Goal: Share content

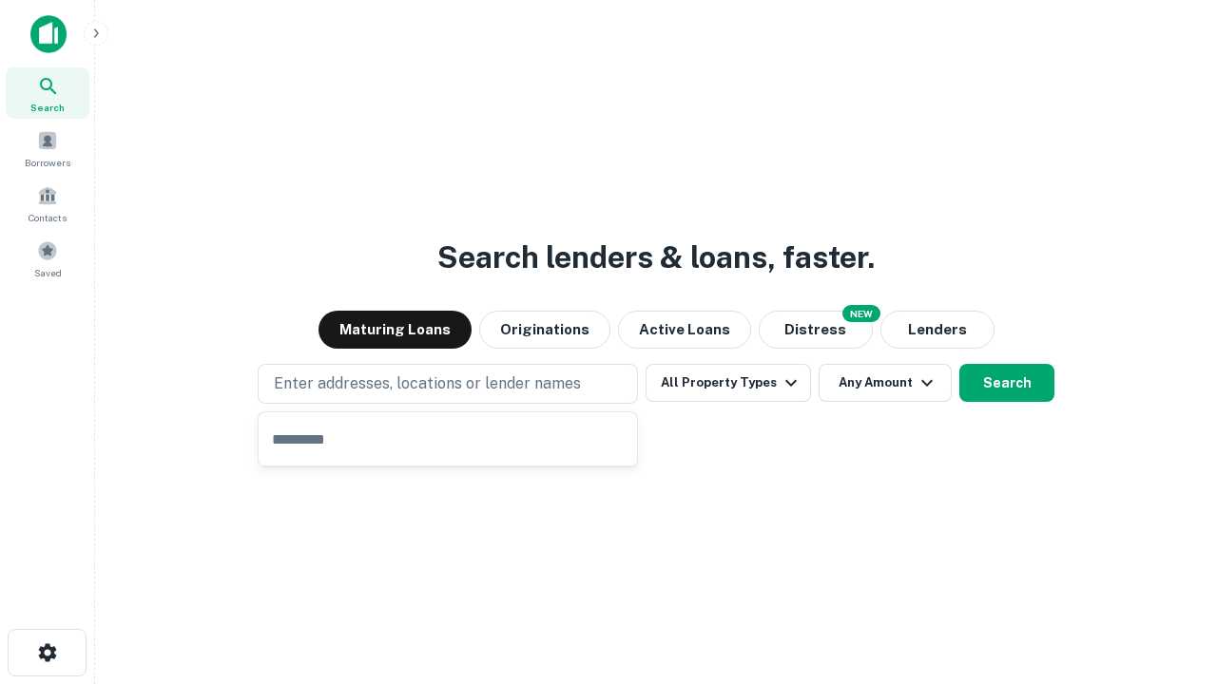
type input "**********"
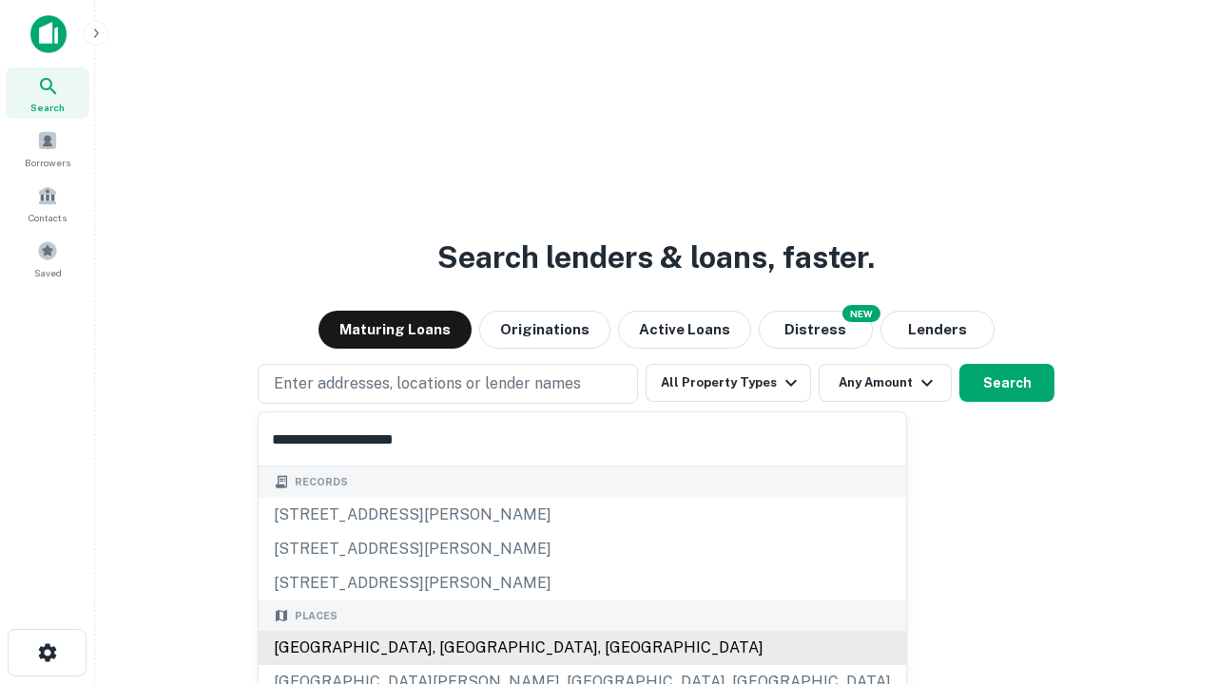
click at [454, 648] on div "[GEOGRAPHIC_DATA], [GEOGRAPHIC_DATA], [GEOGRAPHIC_DATA]" at bounding box center [582, 648] width 647 height 34
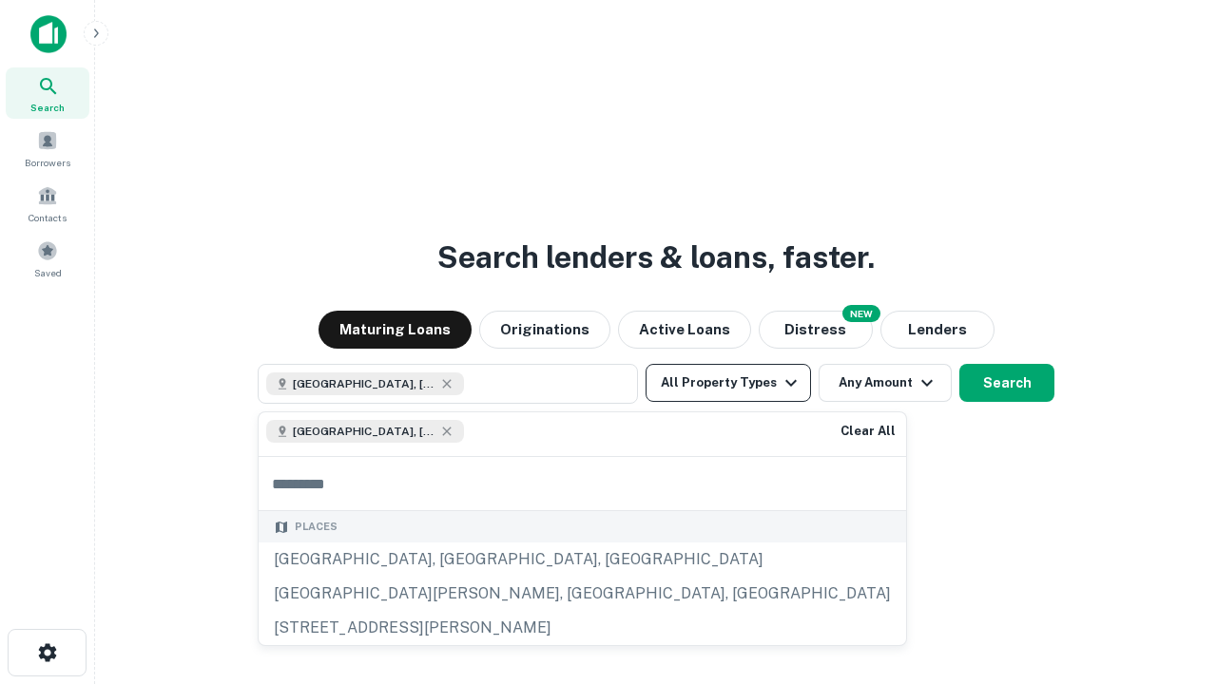
click at [728, 383] on button "All Property Types" at bounding box center [727, 383] width 165 height 38
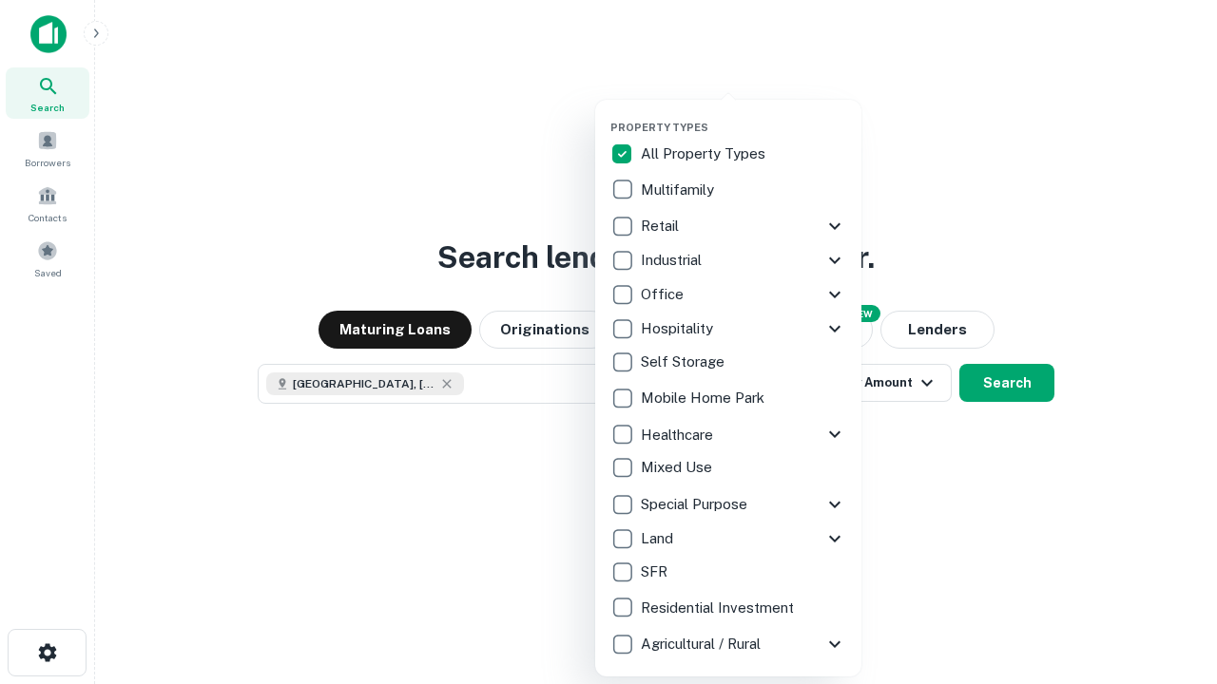
click at [743, 115] on button "button" at bounding box center [743, 115] width 266 height 1
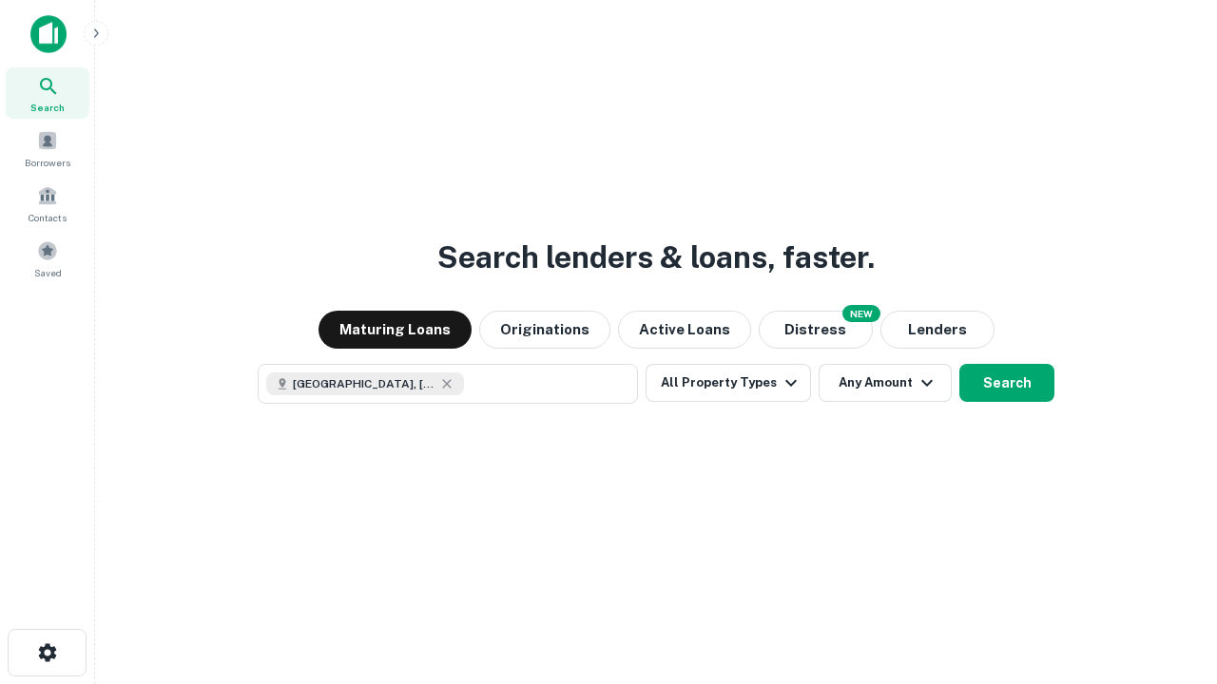
scroll to position [30, 0]
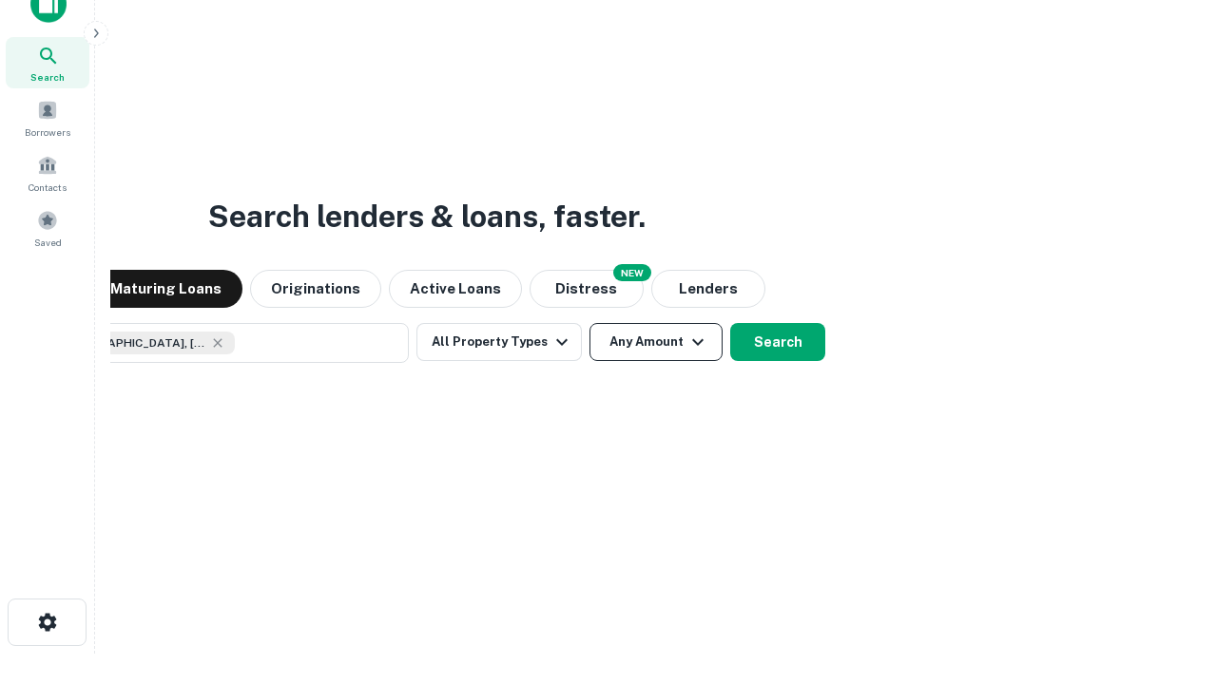
click at [589, 323] on button "Any Amount" at bounding box center [655, 342] width 133 height 38
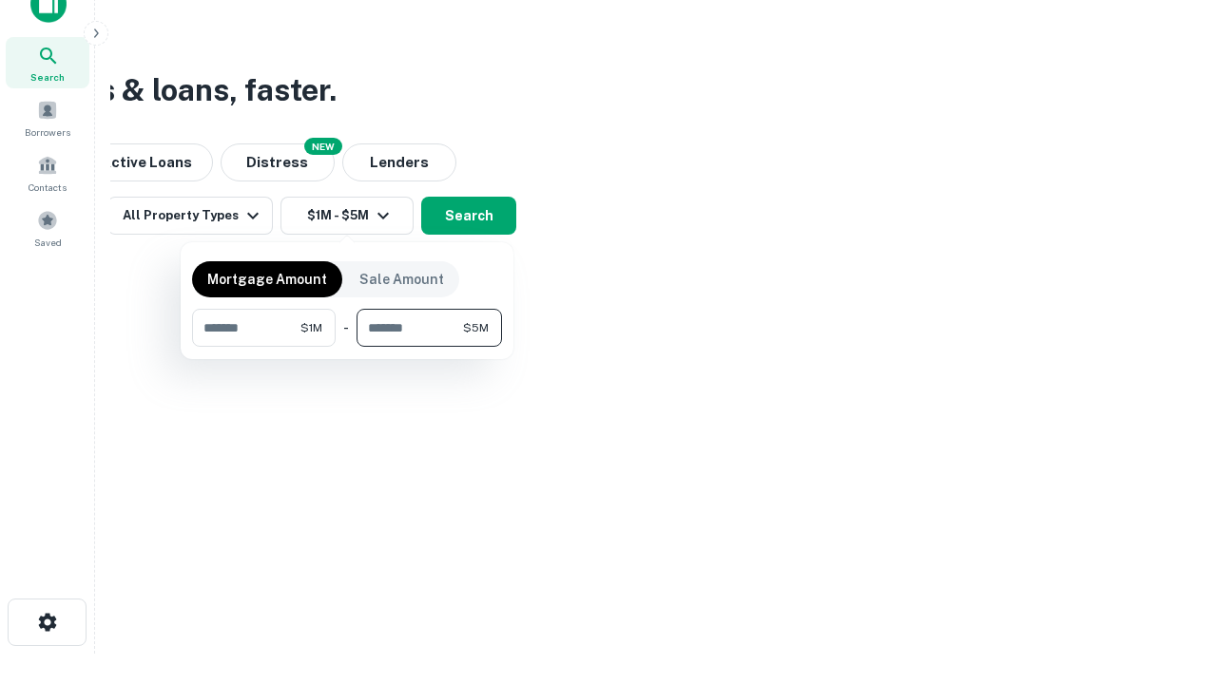
type input "*******"
click at [347, 347] on button "button" at bounding box center [347, 347] width 310 height 1
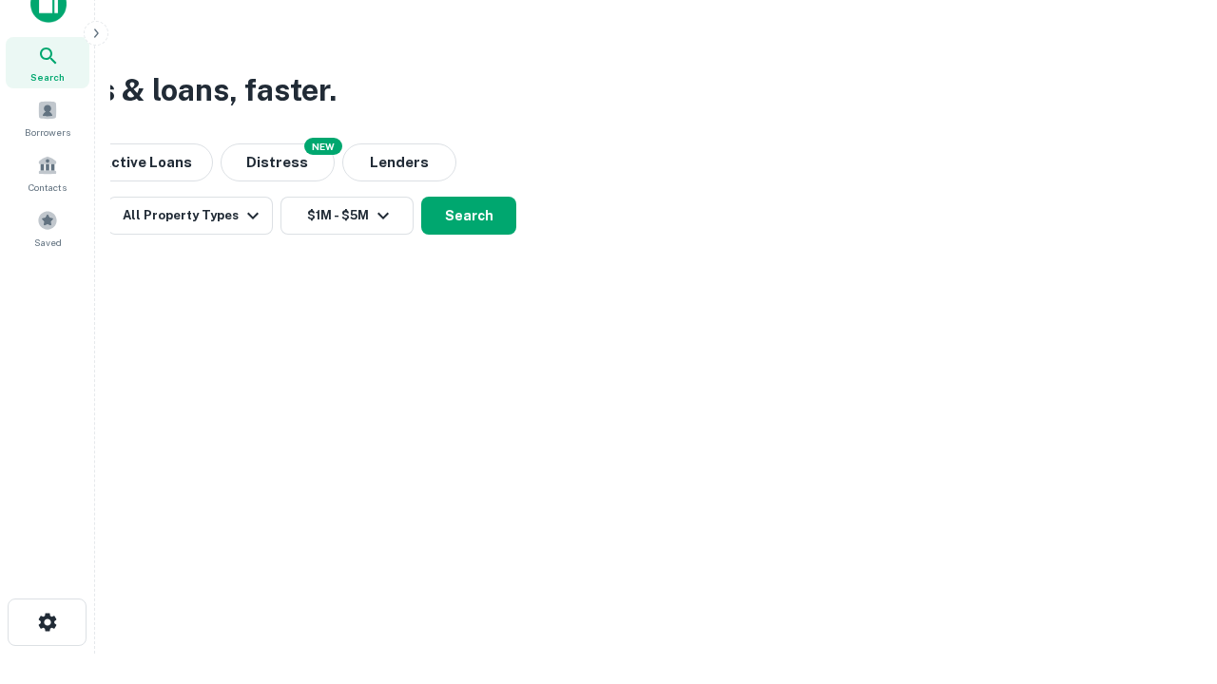
scroll to position [30, 0]
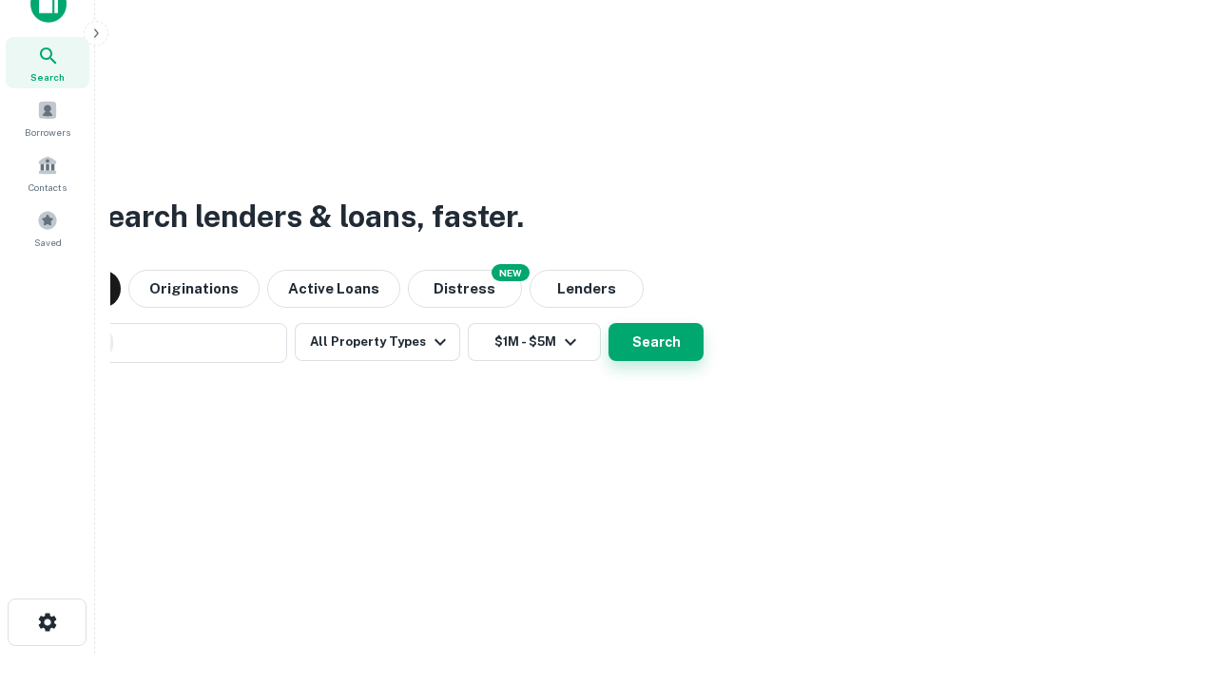
click at [608, 323] on button "Search" at bounding box center [655, 342] width 95 height 38
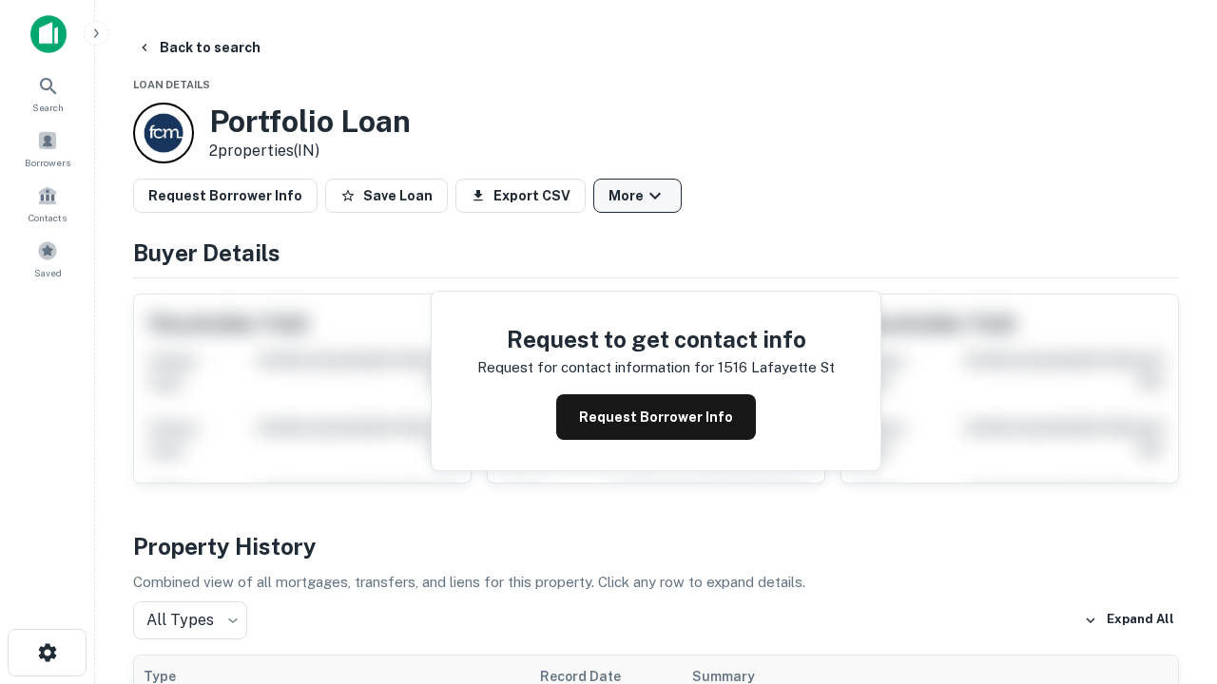
click at [637, 196] on button "More" at bounding box center [637, 196] width 88 height 34
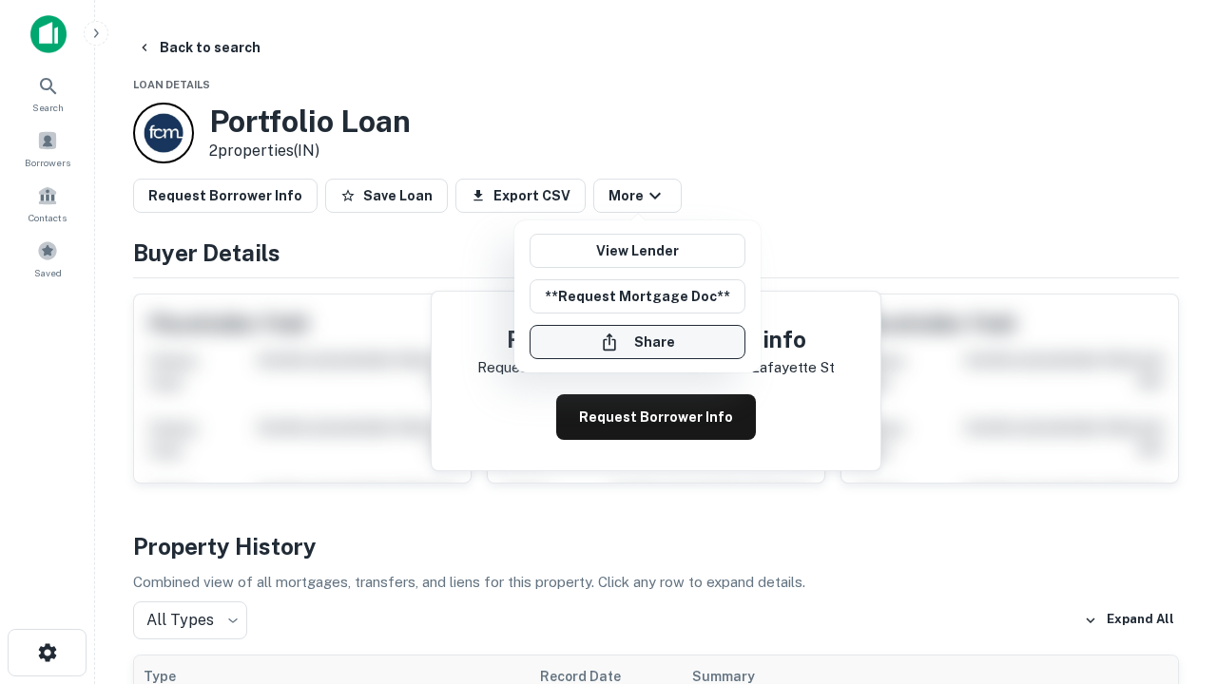
click at [637, 342] on button "Share" at bounding box center [637, 342] width 216 height 34
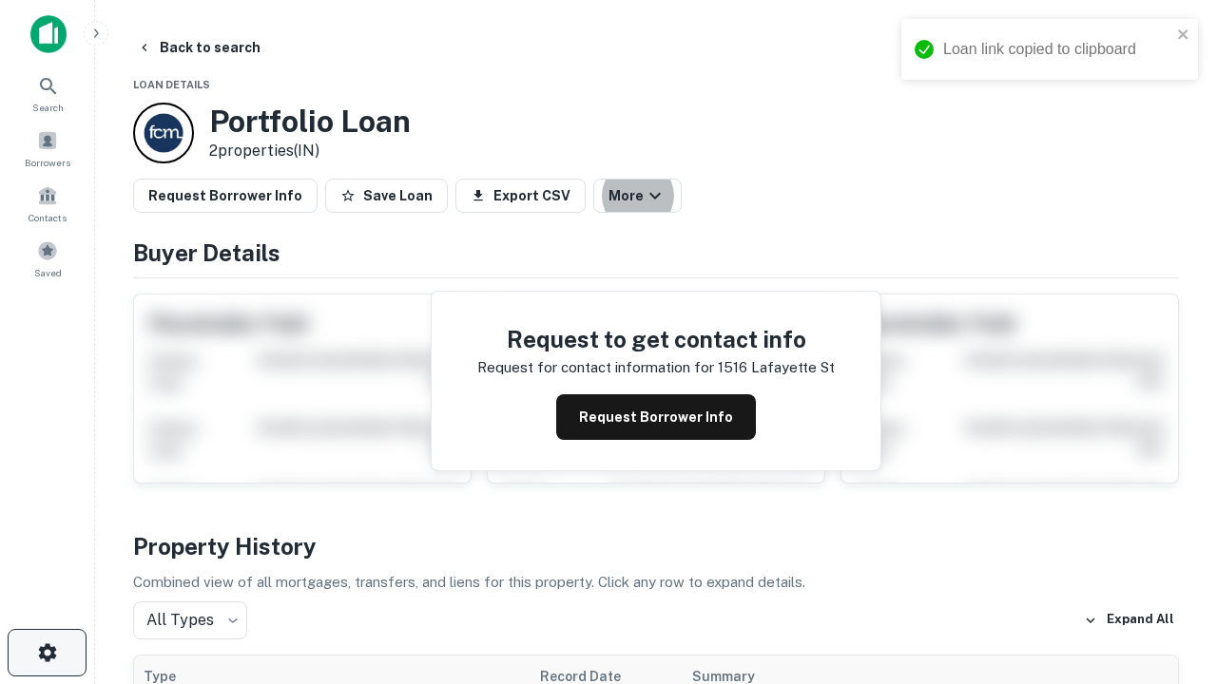
click at [47, 653] on icon "button" at bounding box center [47, 653] width 23 height 23
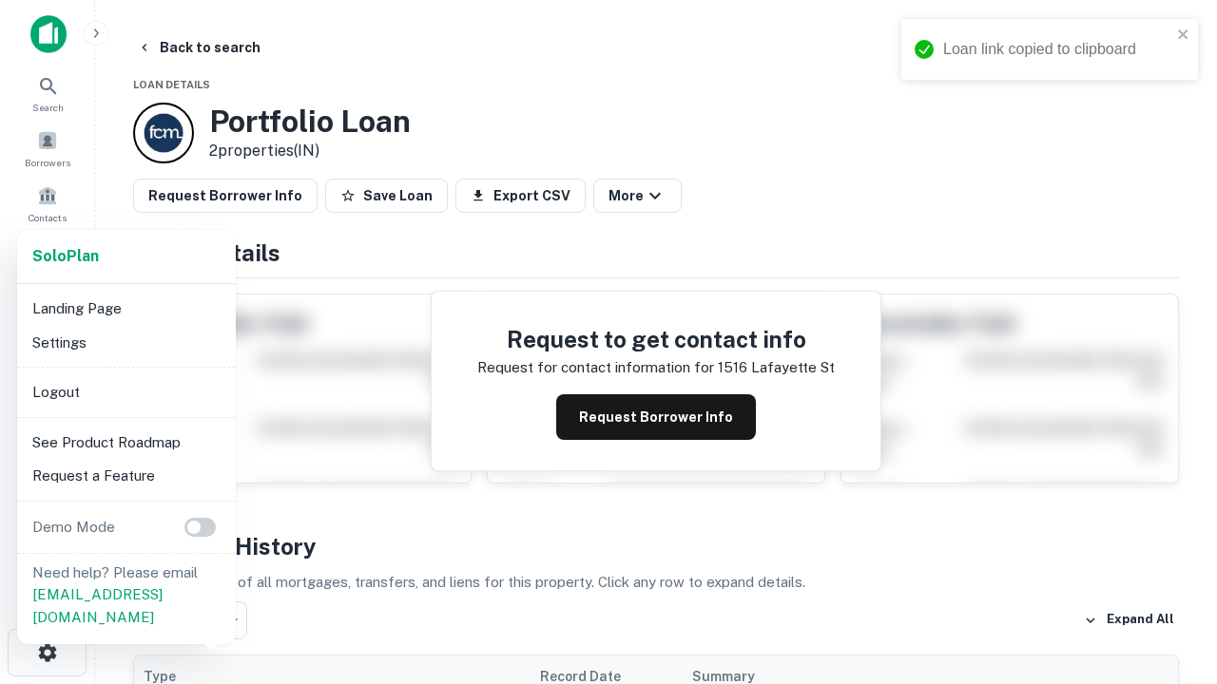
click at [125, 392] on li "Logout" at bounding box center [126, 392] width 203 height 34
